Goal: Check status: Check status

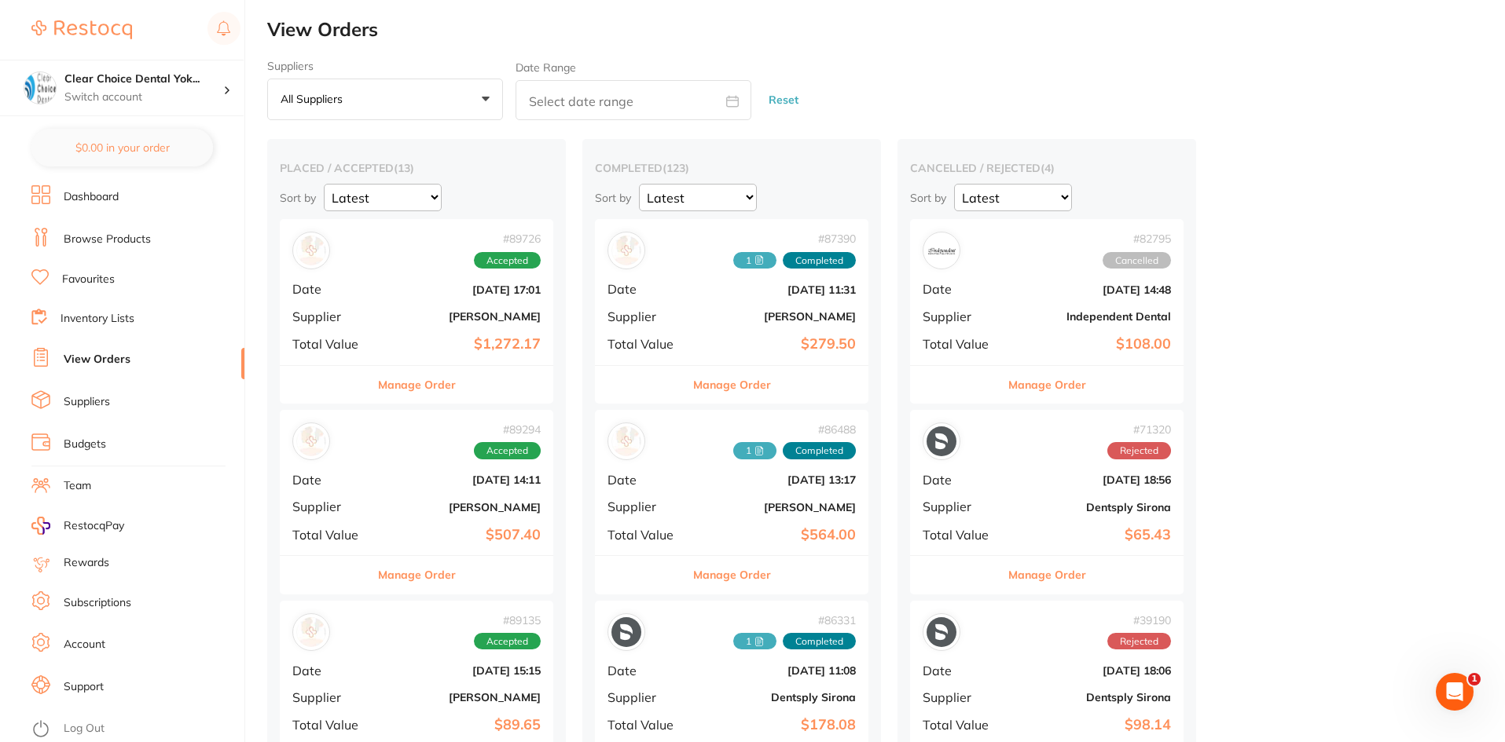
click at [142, 236] on link "Browse Products" at bounding box center [107, 240] width 87 height 16
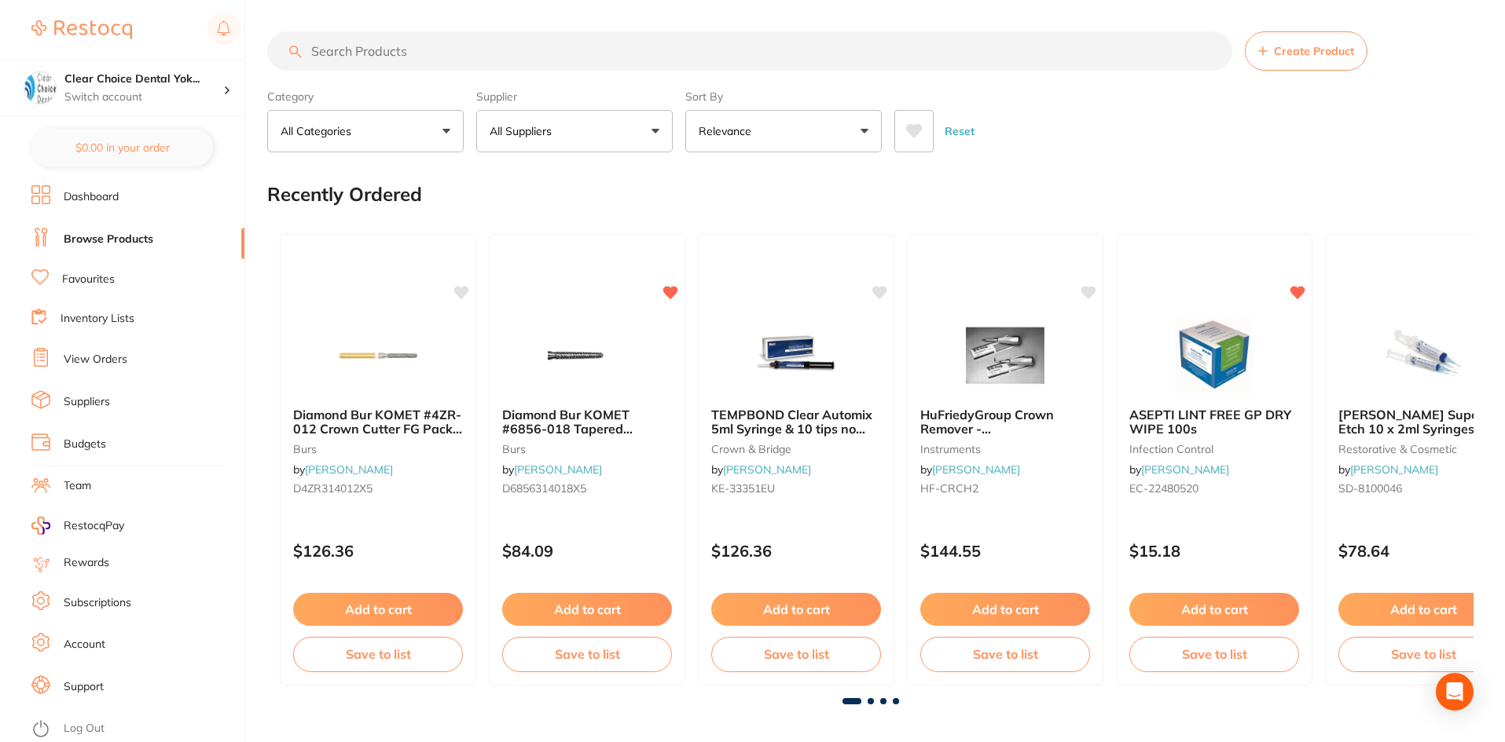
click at [354, 56] on input "search" at bounding box center [749, 50] width 965 height 39
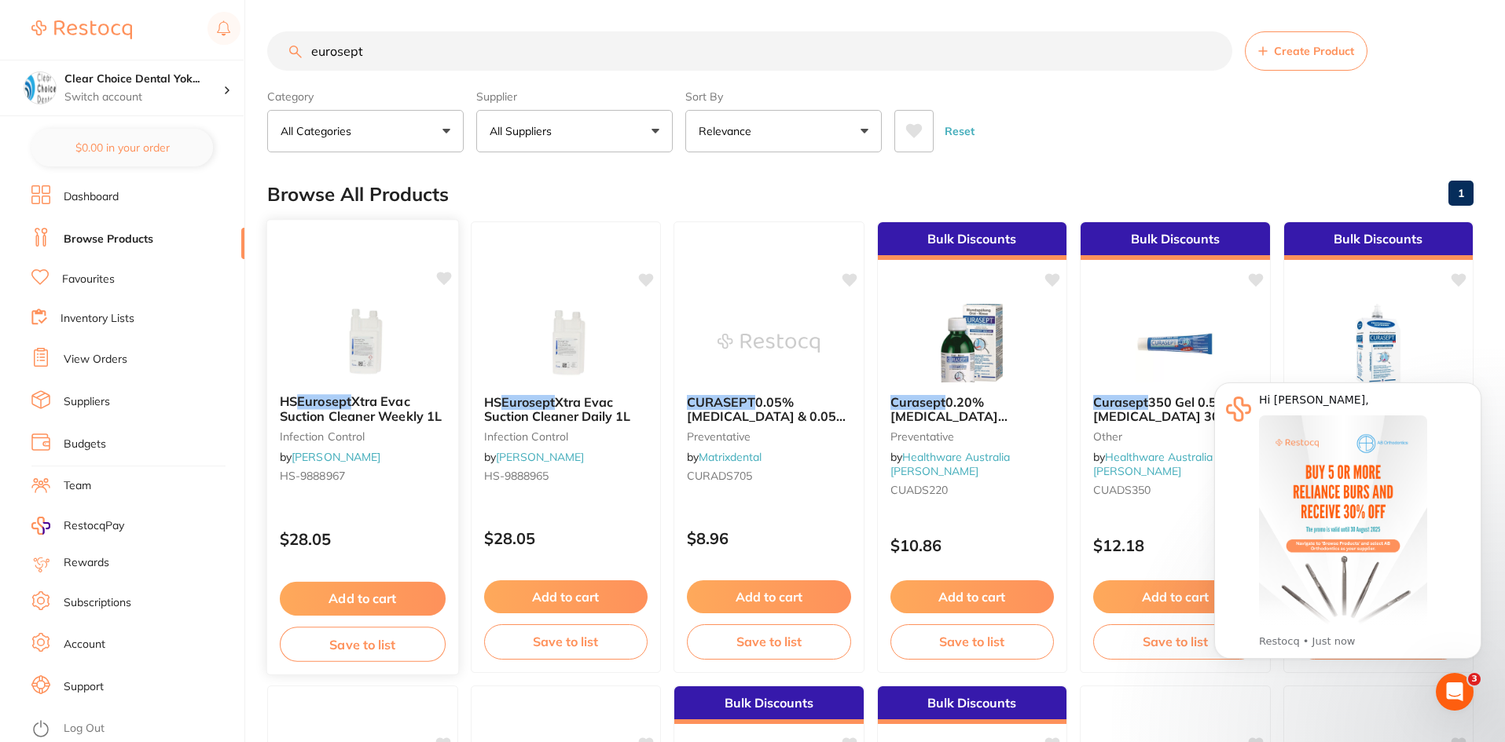
click at [396, 406] on span "Xtra Evac Suction Cleaner Weekly 1L" at bounding box center [361, 409] width 162 height 31
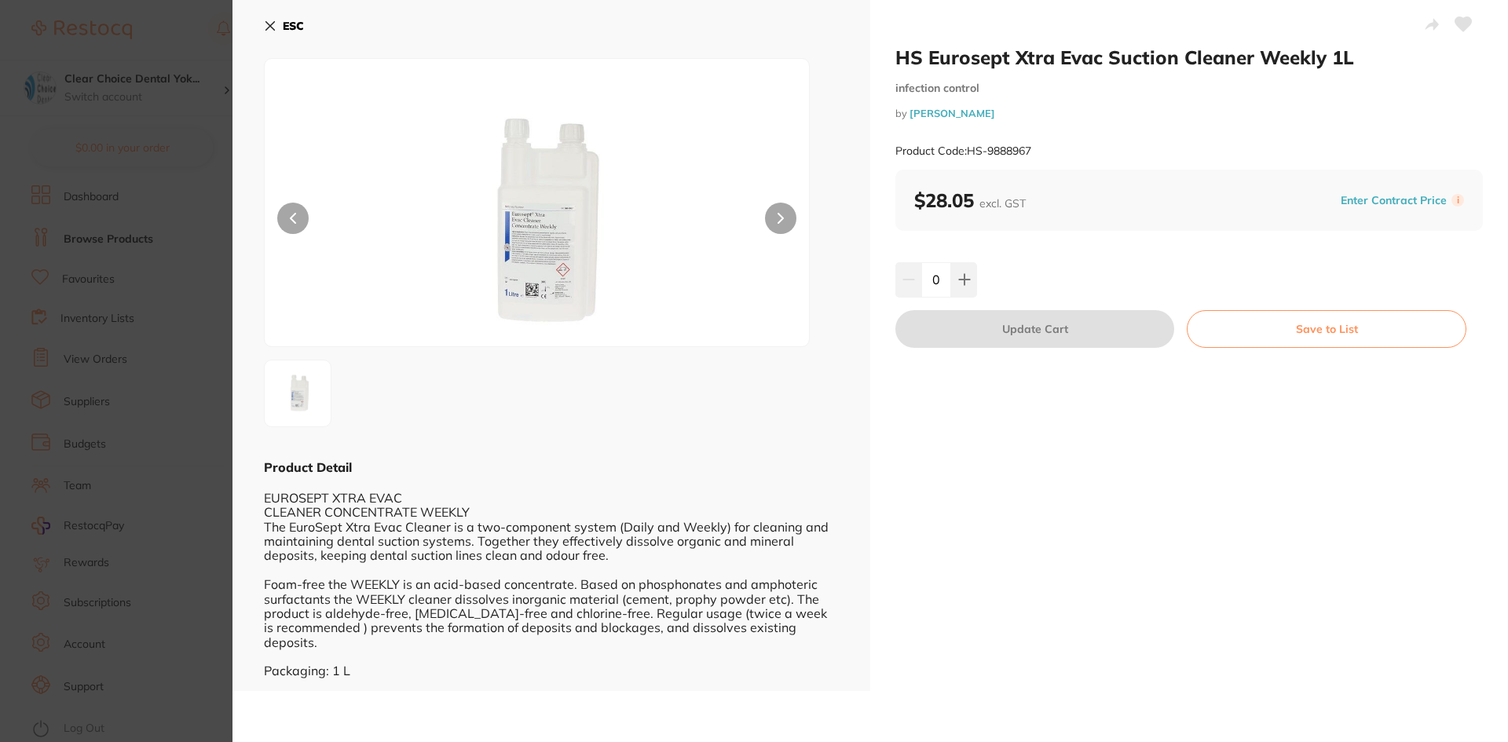
click at [268, 27] on icon at bounding box center [270, 26] width 9 height 9
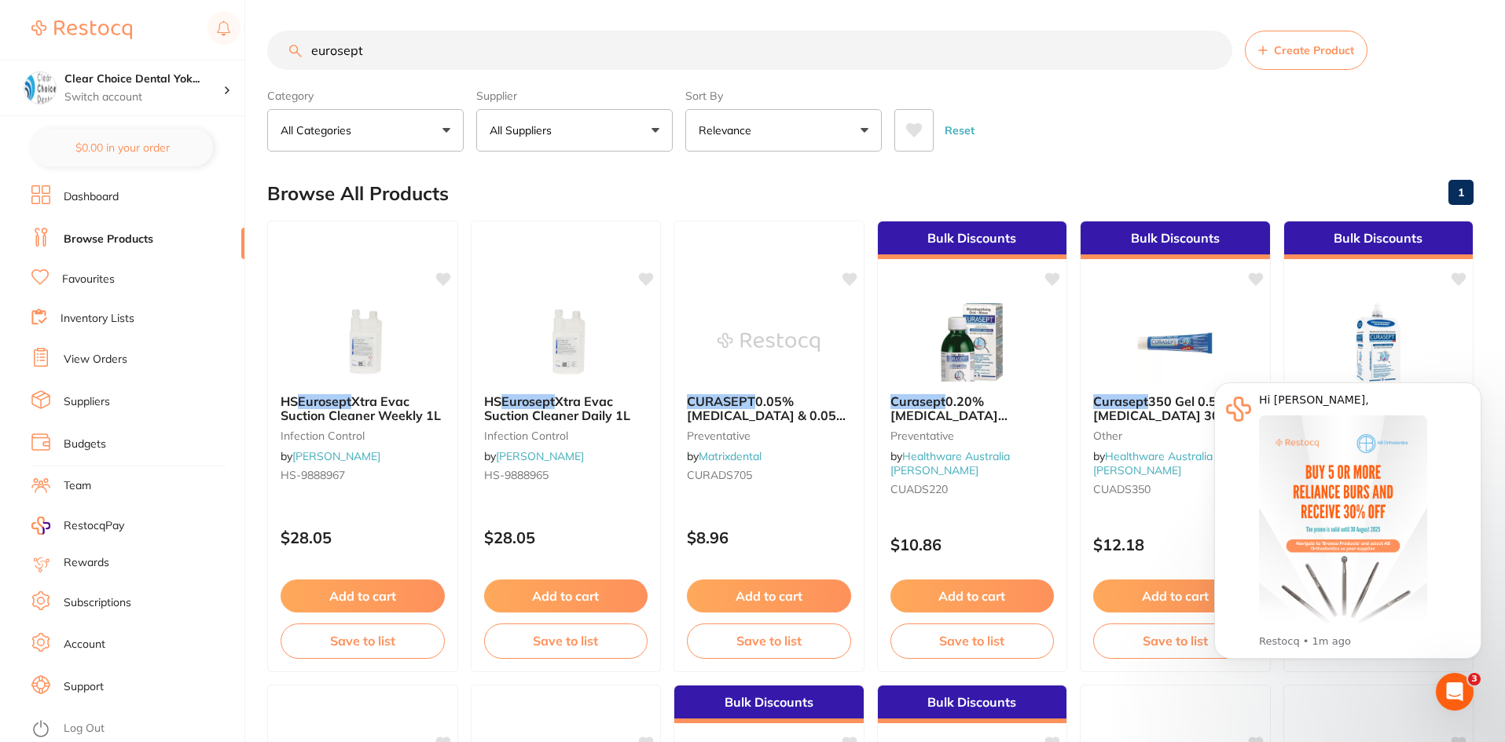
click at [417, 72] on section "eurosept Create Product Category All Categories All Categories infection contro…" at bounding box center [870, 91] width 1206 height 121
click at [389, 49] on input "eurosept" at bounding box center [749, 50] width 965 height 39
type input "e"
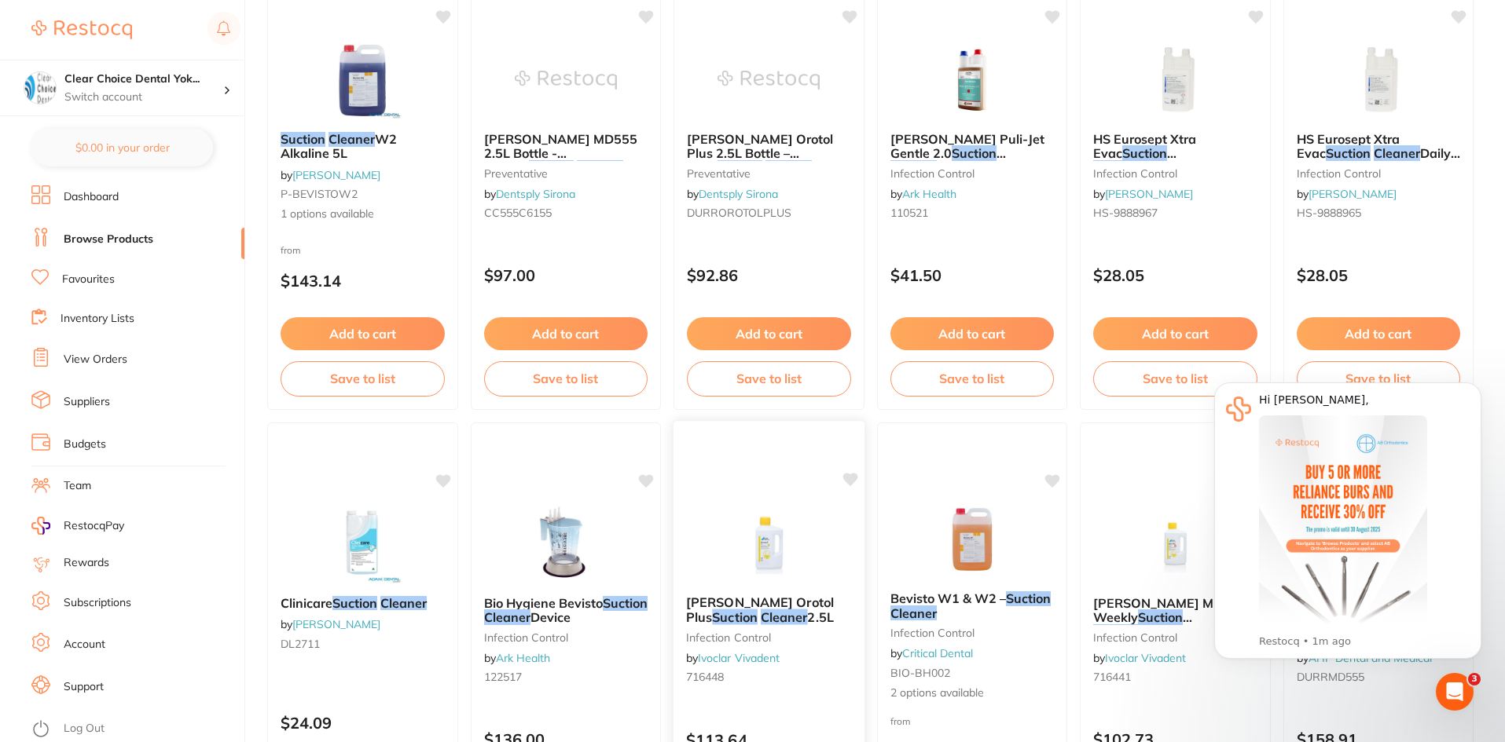
scroll to position [0, 0]
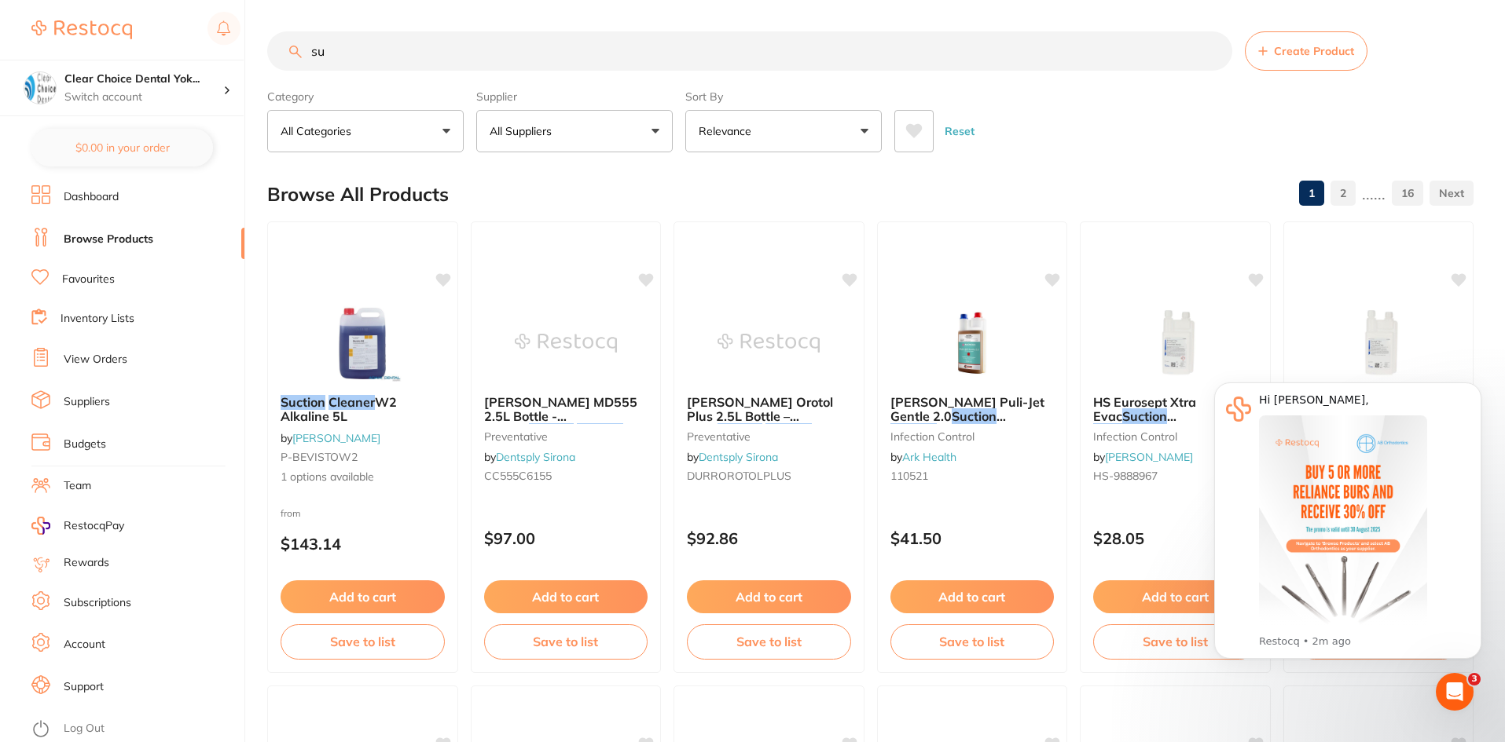
type input "s"
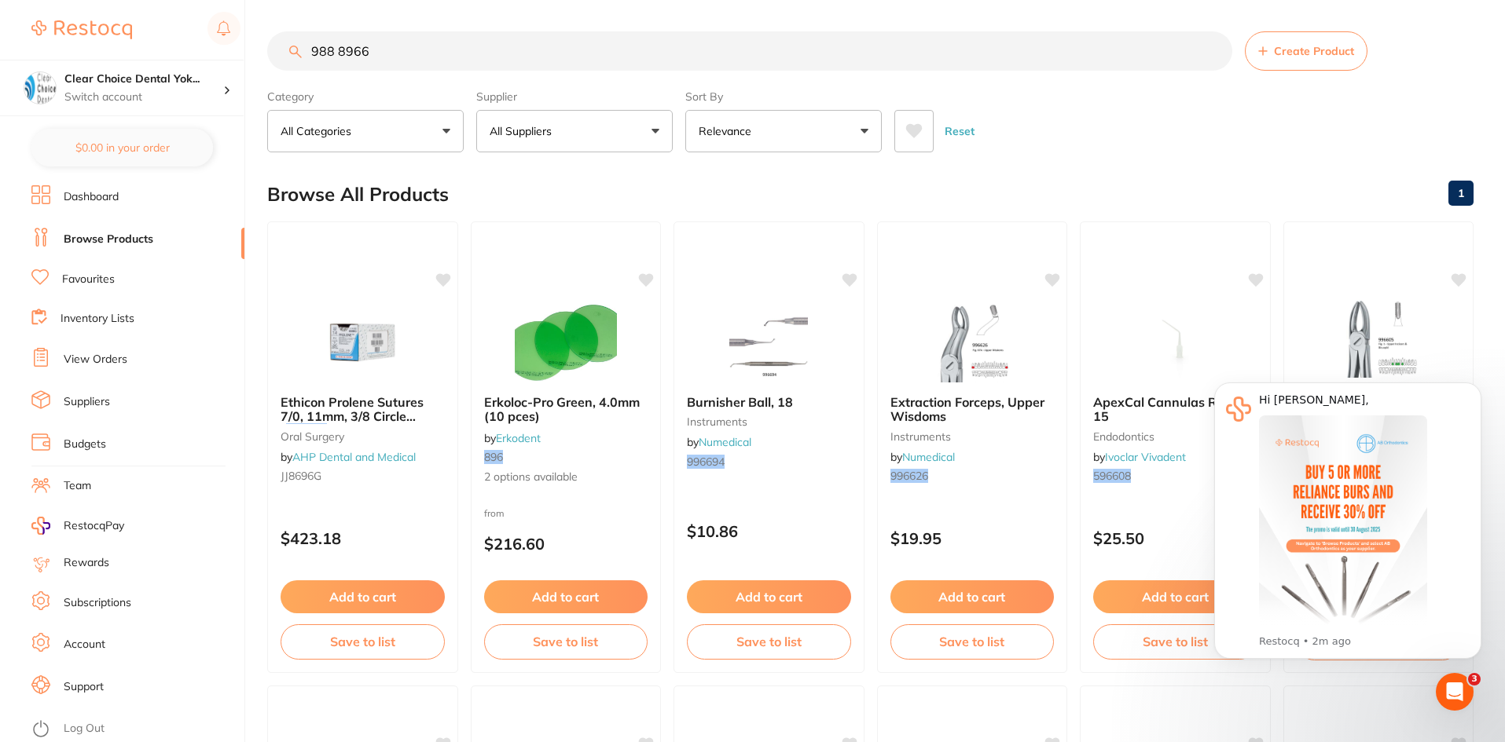
click at [404, 54] on input "988 8966" at bounding box center [749, 50] width 965 height 39
type input "9"
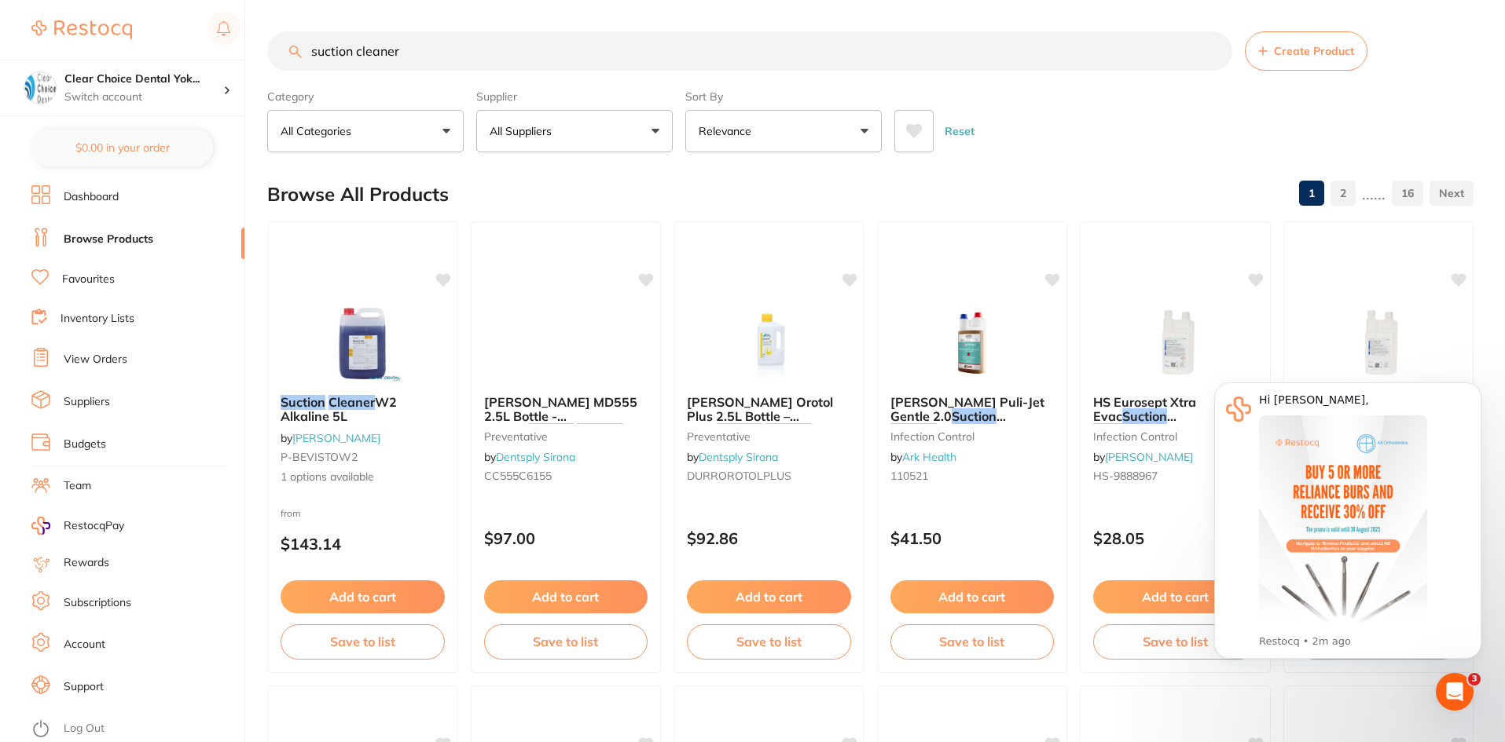
type input "suction cleaner"
click at [762, 423] on em "Suction" at bounding box center [740, 431] width 46 height 16
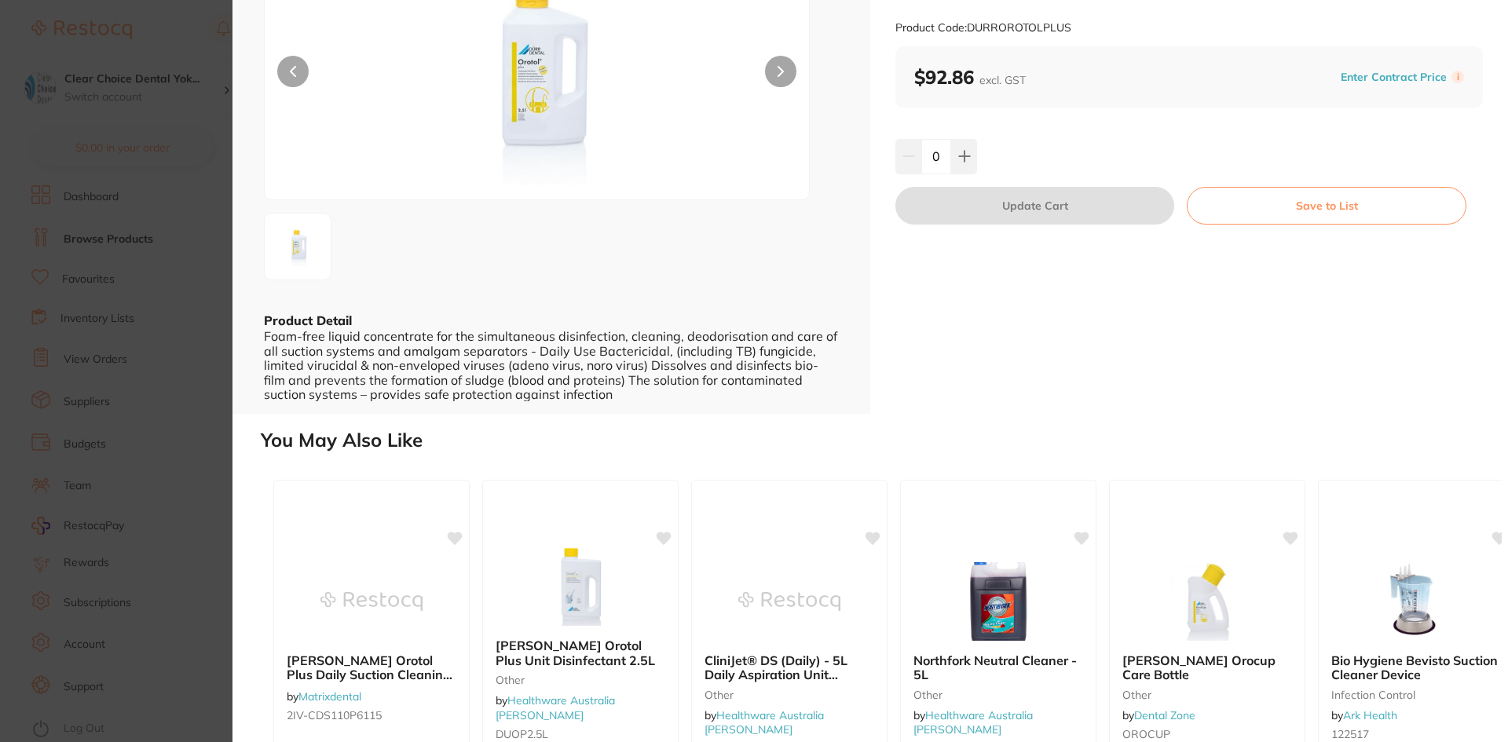
scroll to position [314, 0]
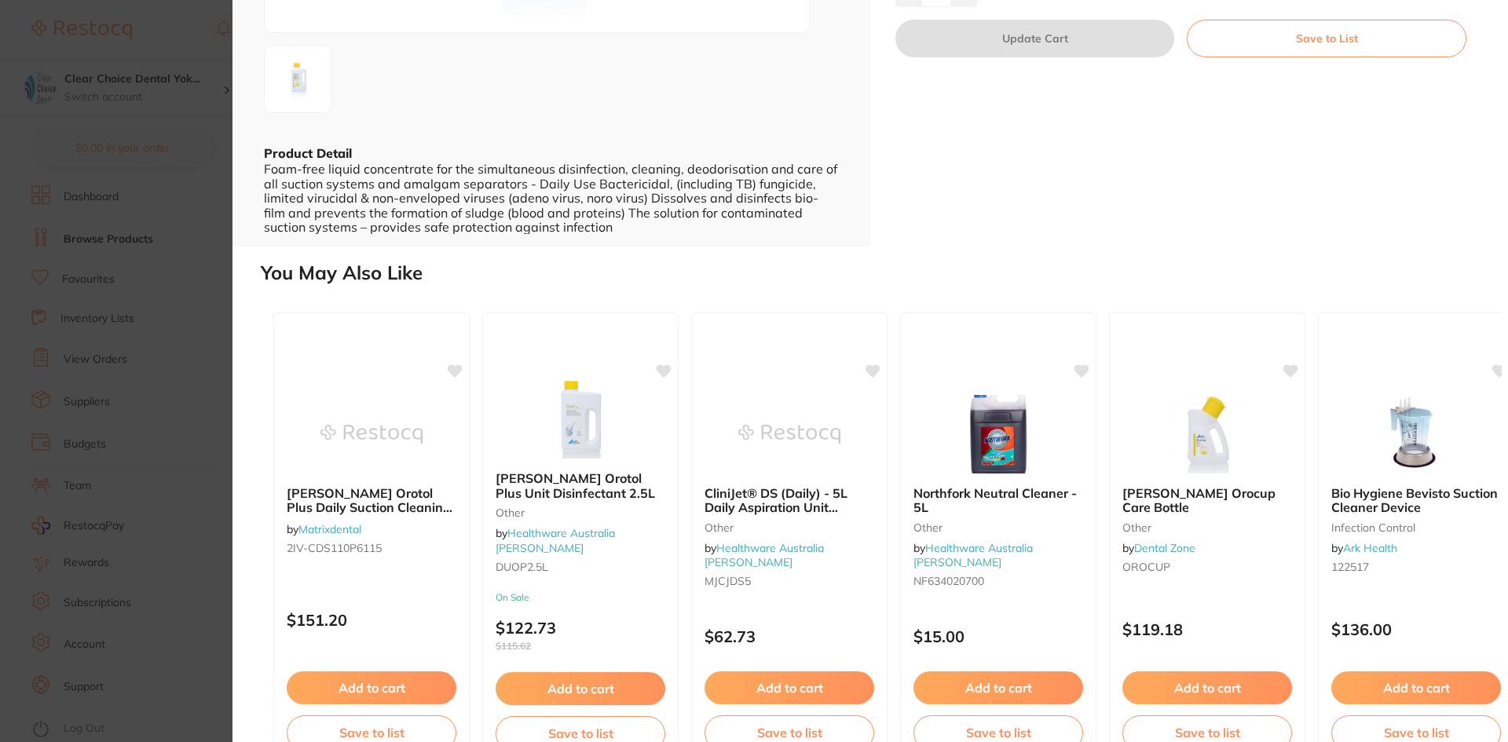
click at [115, 357] on section "[PERSON_NAME] Orotol Plus 2.5L Bottle – Daily Suction Cleaner preventative by D…" at bounding box center [754, 371] width 1508 height 742
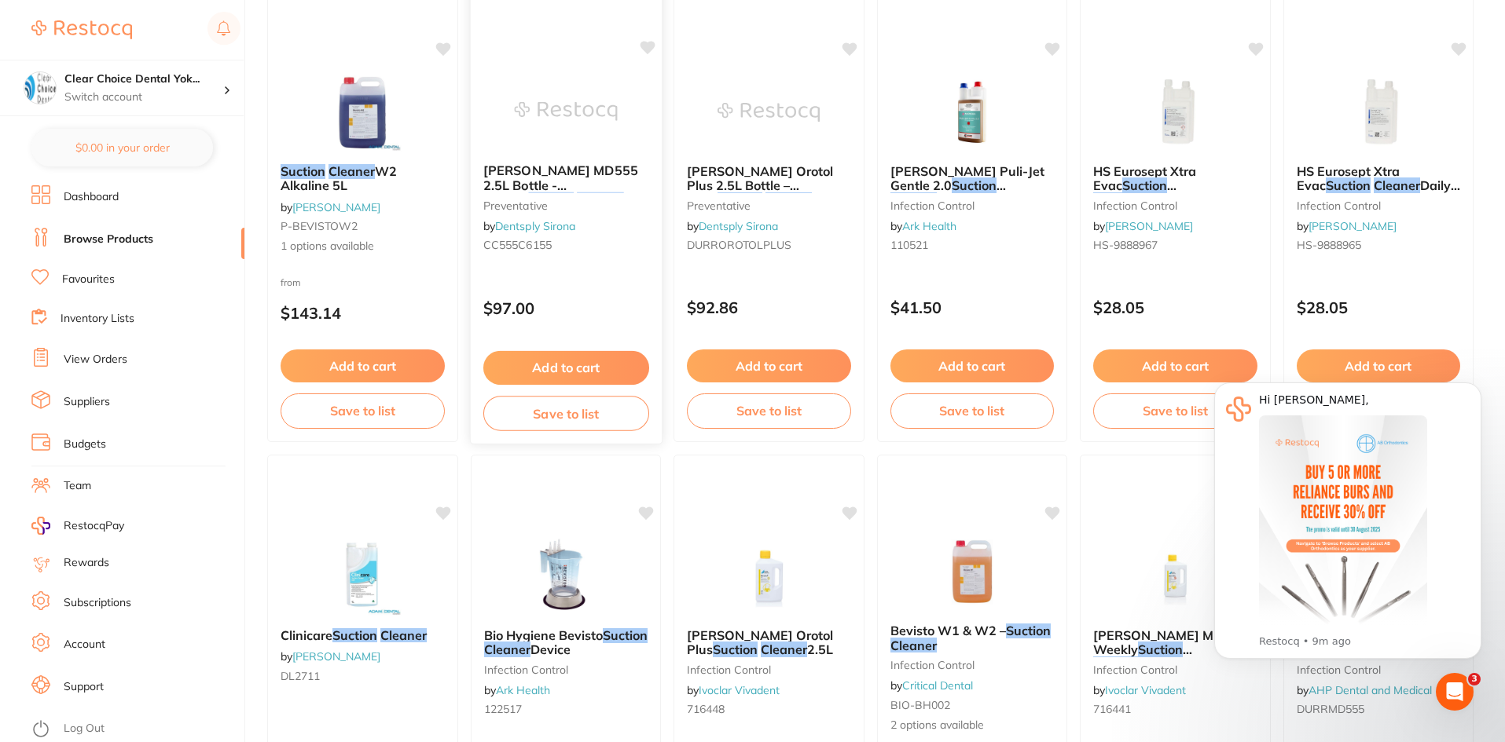
scroll to position [236, 0]
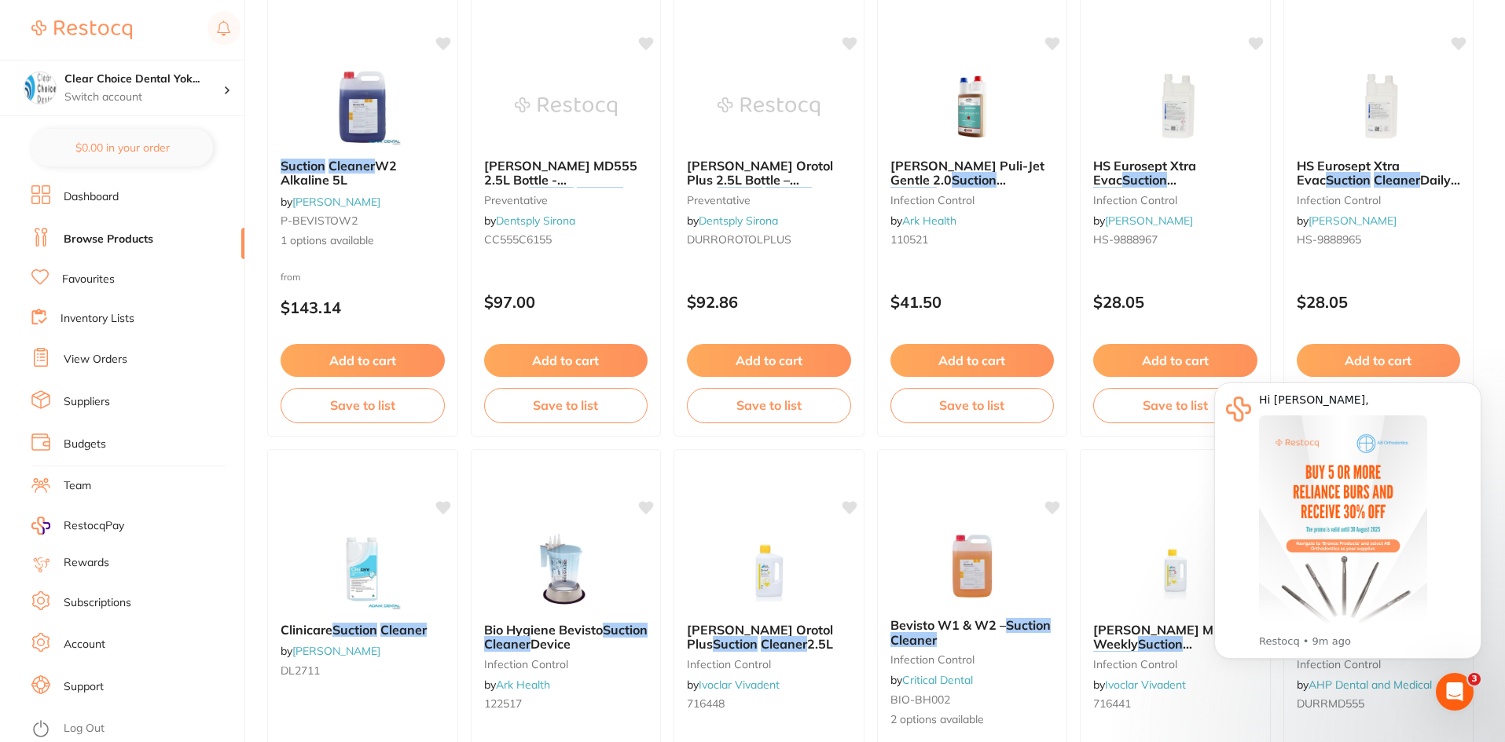
click at [86, 356] on link "View Orders" at bounding box center [96, 360] width 64 height 16
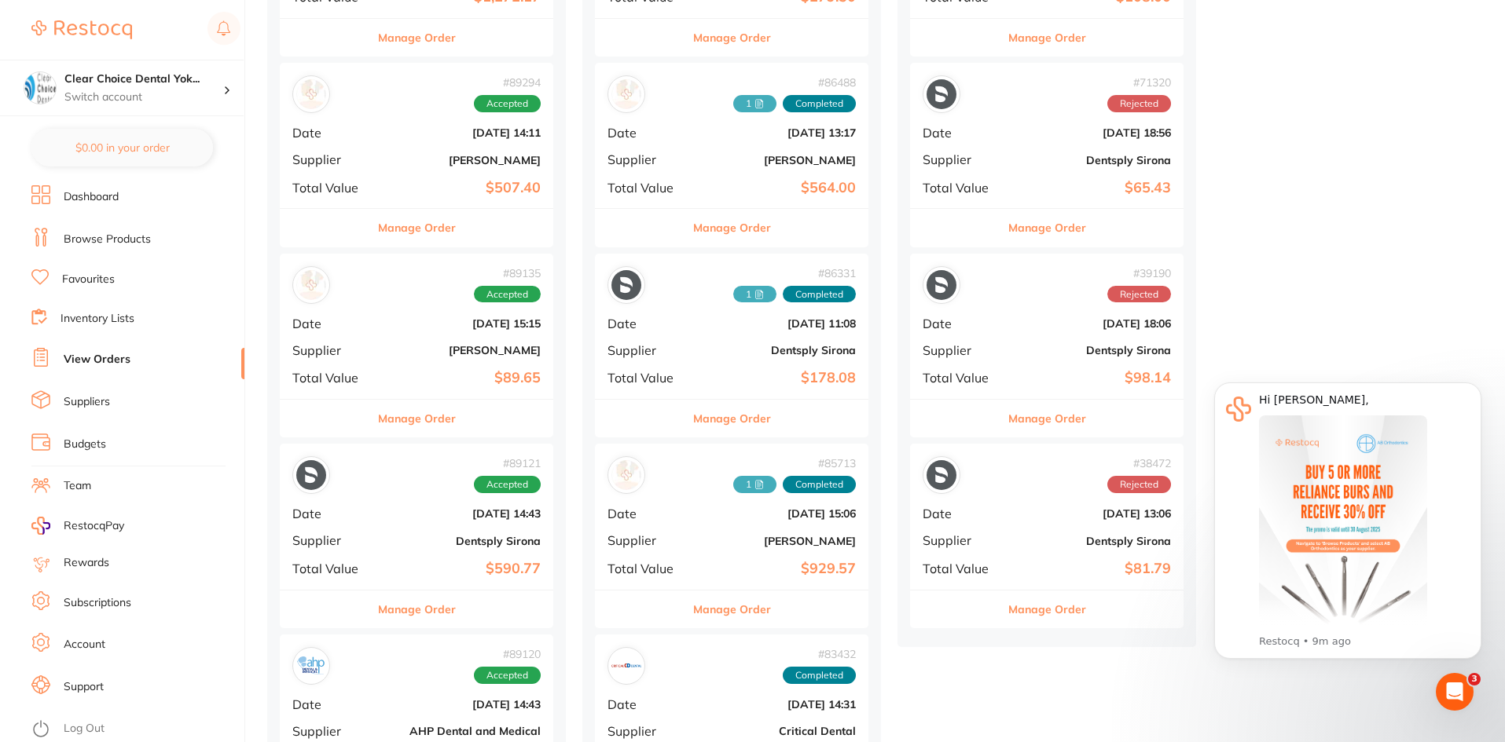
scroll to position [393, 0]
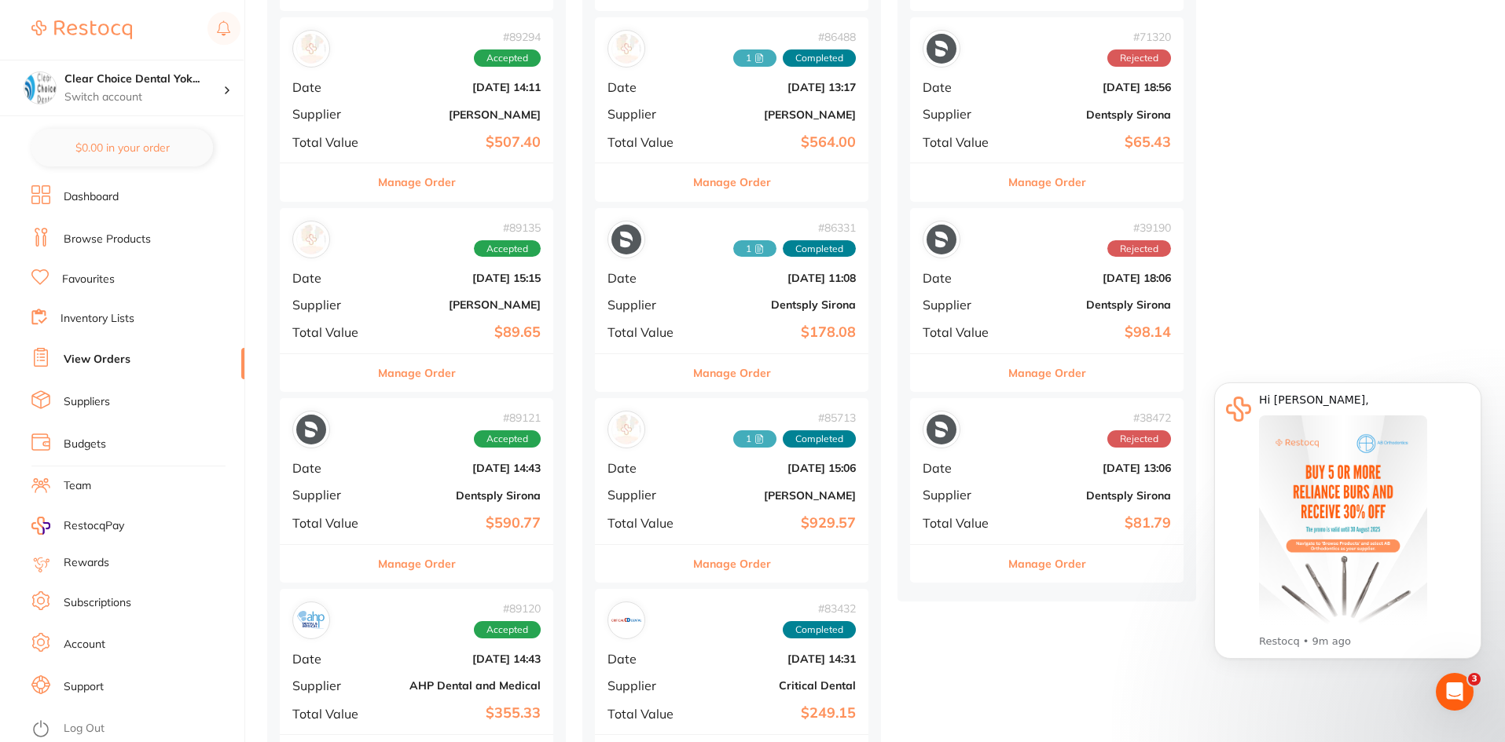
click at [409, 181] on button "Manage Order" at bounding box center [417, 182] width 78 height 38
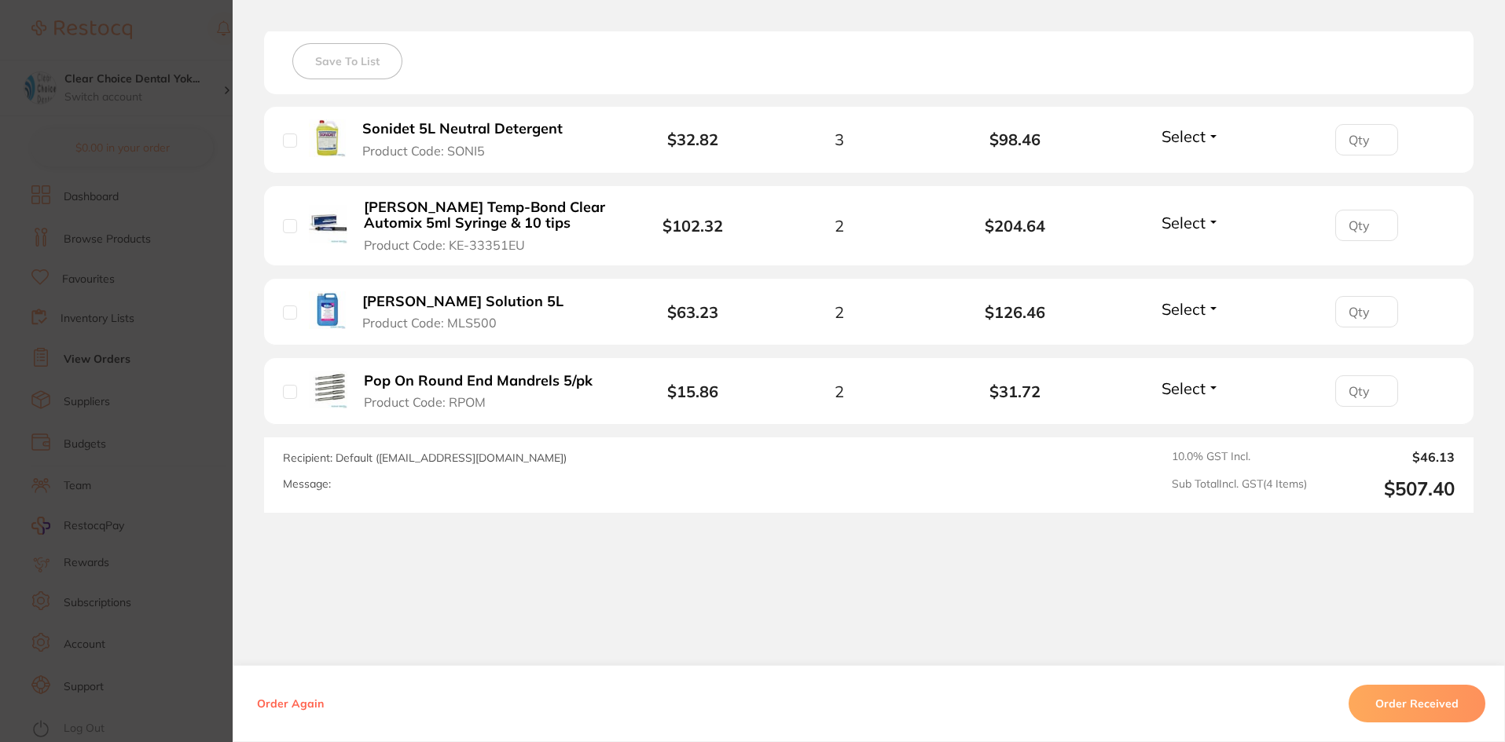
scroll to position [447, 0]
click at [199, 260] on section "Order ID: Restocq- 89294 Order Information Accepted Order Order Date [DATE] 14:…" at bounding box center [752, 371] width 1505 height 742
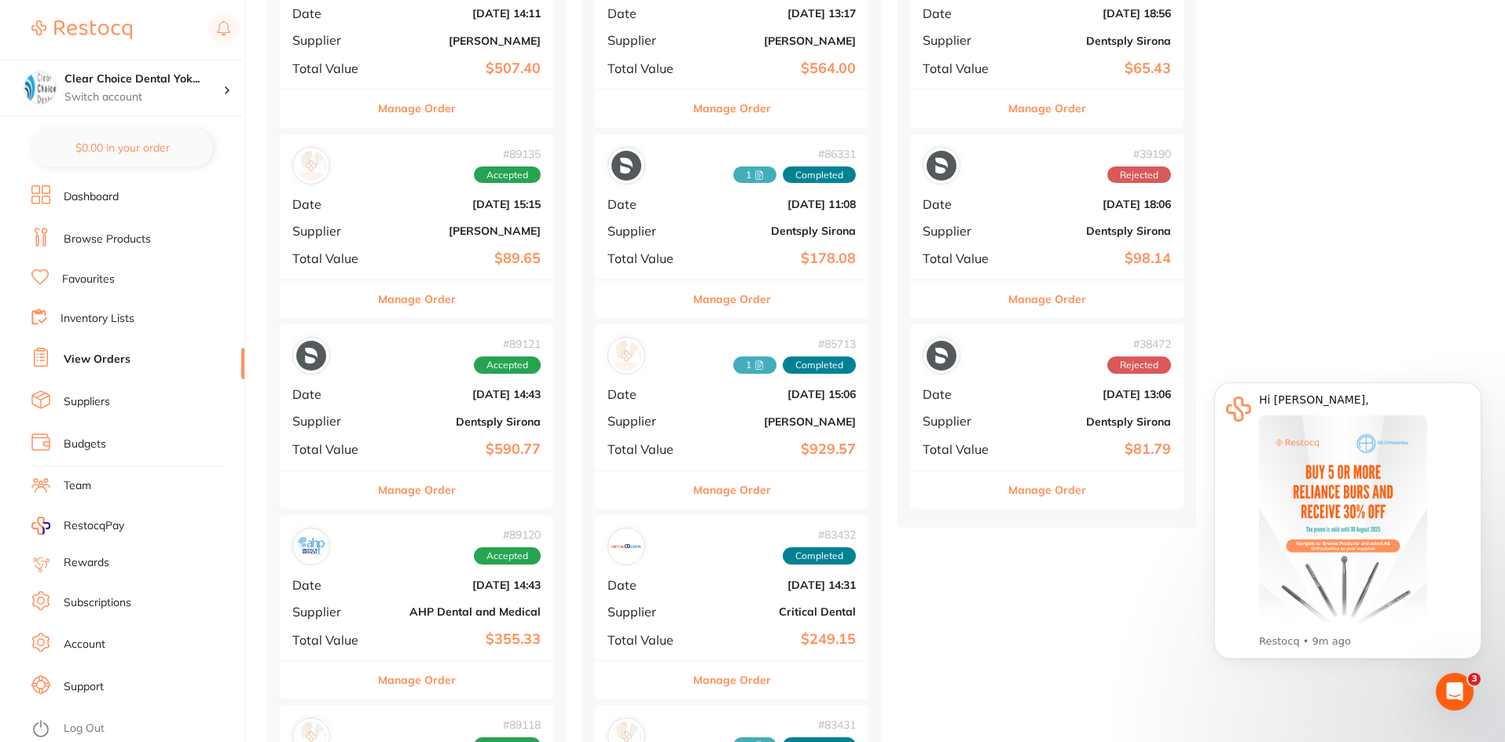
scroll to position [157, 0]
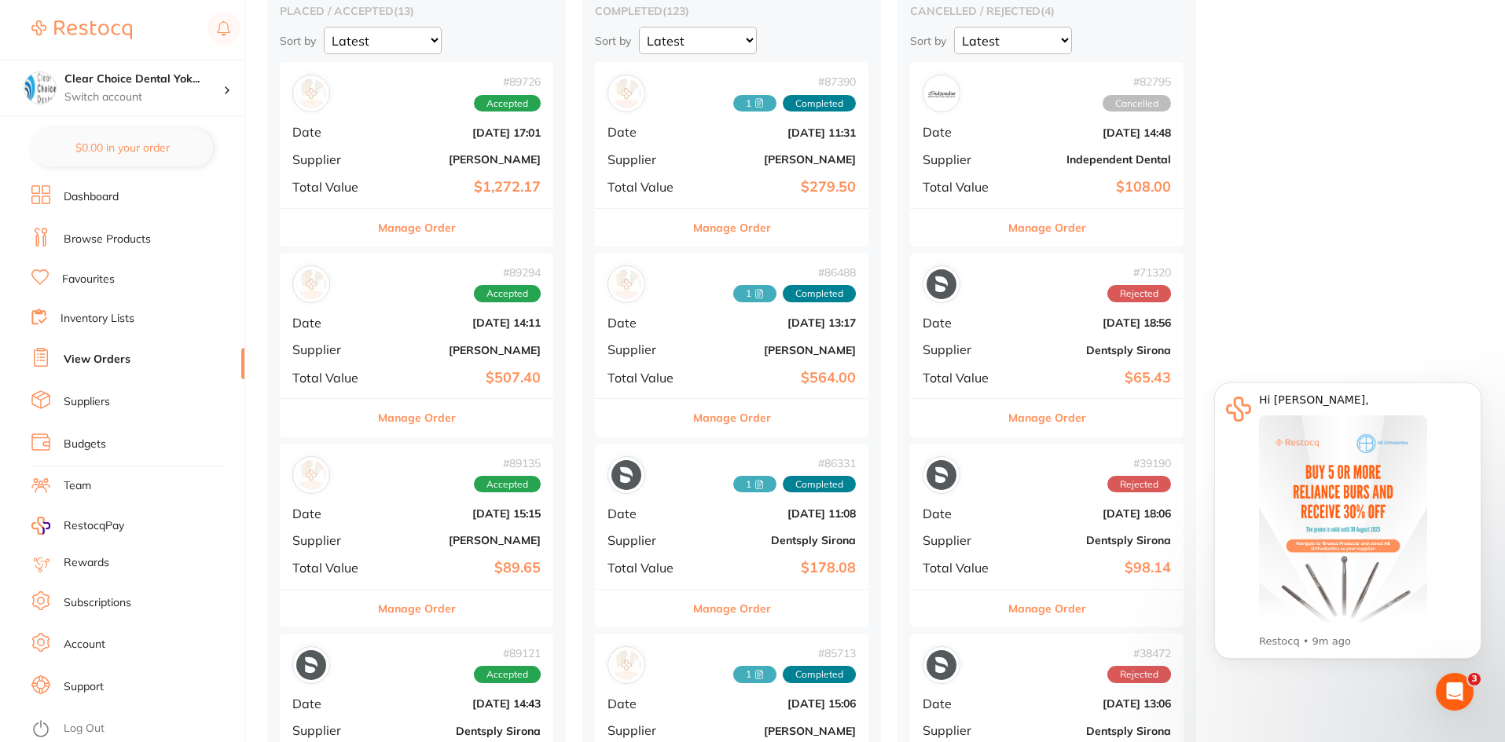
click at [410, 233] on button "Manage Order" at bounding box center [417, 228] width 78 height 38
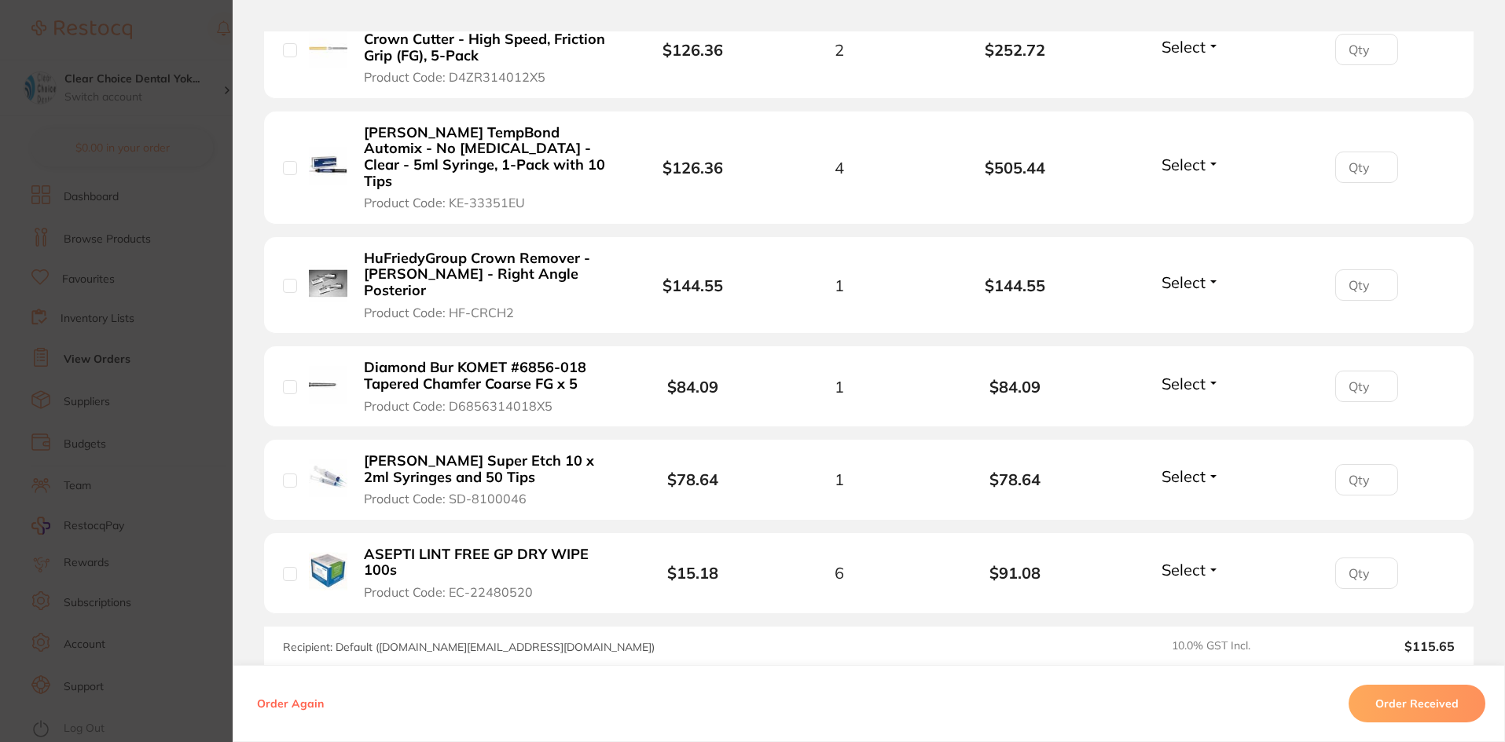
click at [177, 339] on section "Order ID: Restocq- 89726 Order Information Accepted Order Order Date [DATE] 17:…" at bounding box center [752, 371] width 1505 height 742
